Goal: Transaction & Acquisition: Purchase product/service

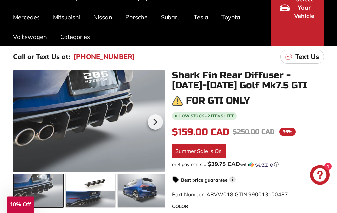
scroll to position [84, 0]
click at [101, 136] on link "Golf GTI Mk7.5 [[DATE]-[DATE]]" at bounding box center [100, 132] width 46 height 18
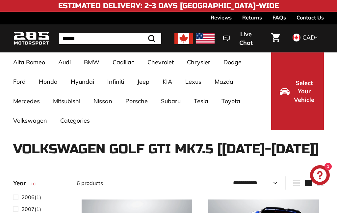
select select "**********"
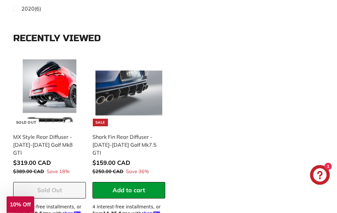
scroll to position [848, 0]
click at [53, 89] on img at bounding box center [49, 92] width 67 height 67
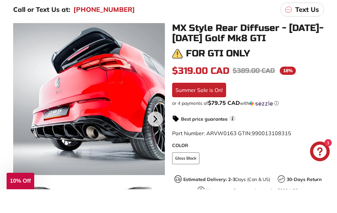
scroll to position [131, 0]
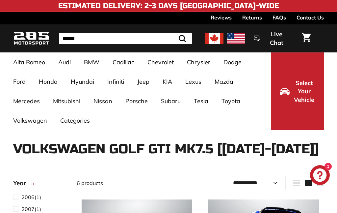
select select "**********"
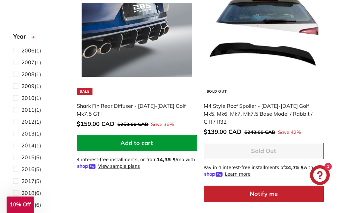
click at [159, 57] on img at bounding box center [137, 40] width 111 height 111
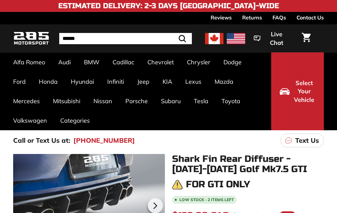
scroll to position [148, 0]
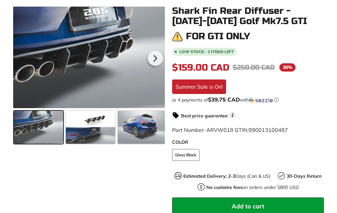
click at [93, 128] on span at bounding box center [90, 127] width 49 height 33
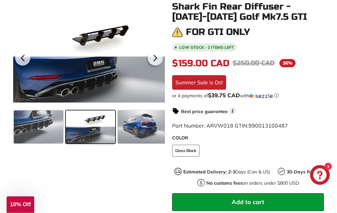
scroll to position [152, 0]
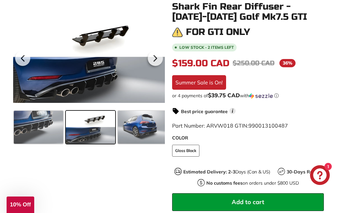
click at [158, 58] on icon at bounding box center [155, 58] width 15 height 15
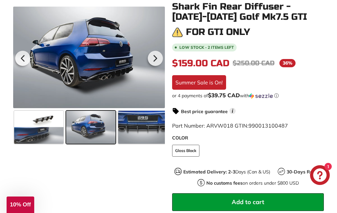
scroll to position [0, 53]
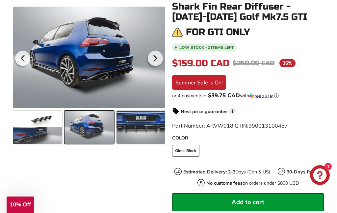
click at [156, 57] on icon at bounding box center [155, 58] width 3 height 6
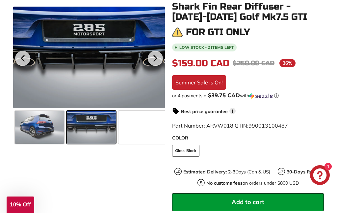
scroll to position [0, 105]
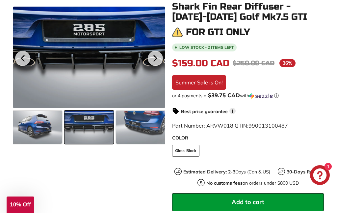
click at [156, 57] on icon at bounding box center [155, 58] width 15 height 15
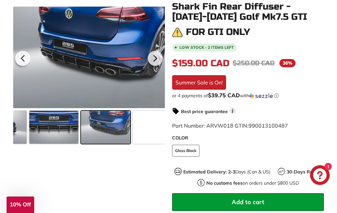
scroll to position [0, 143]
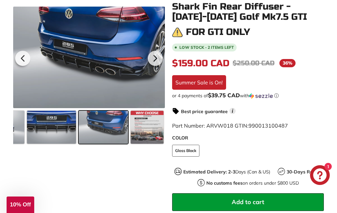
click at [156, 57] on icon at bounding box center [155, 58] width 3 height 6
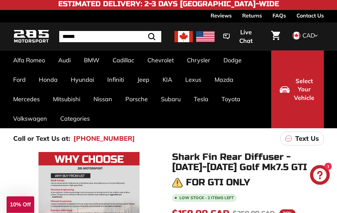
scroll to position [0, 0]
